Goal: Information Seeking & Learning: Learn about a topic

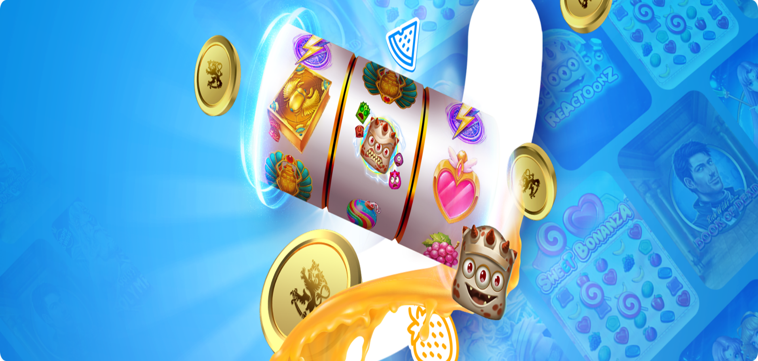
click at [46, 33] on button "Kirjaudu" at bounding box center [55, 29] width 26 height 8
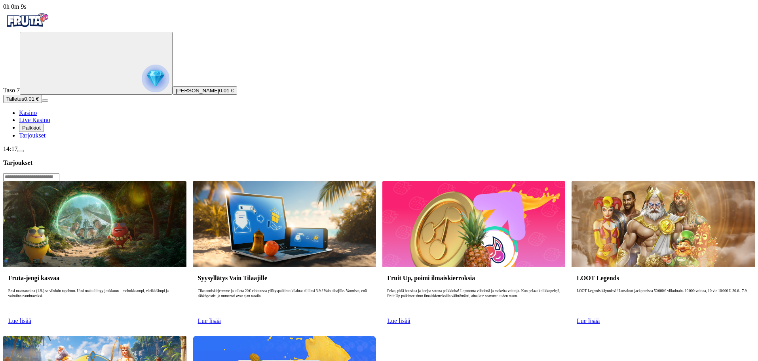
click at [41, 131] on span "Palkkiot" at bounding box center [31, 128] width 19 height 6
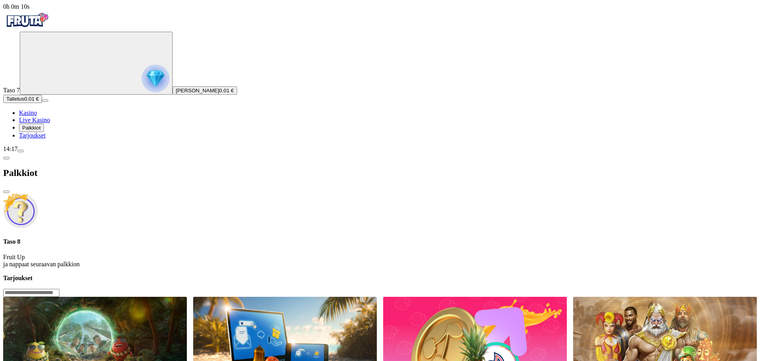
click at [6, 192] on span "close icon" at bounding box center [6, 192] width 0 height 0
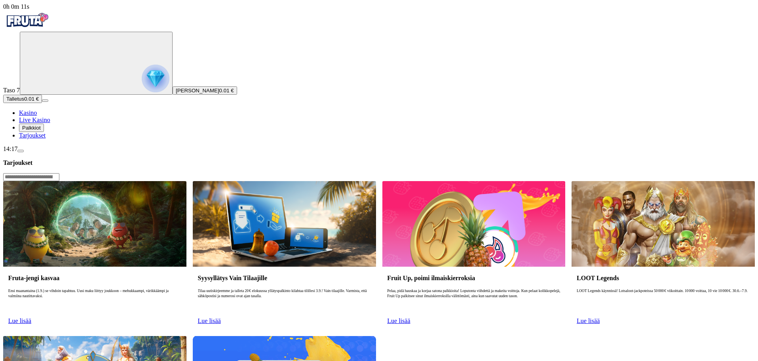
click at [41, 131] on span "Palkkiot" at bounding box center [31, 128] width 19 height 6
